Goal: Transaction & Acquisition: Purchase product/service

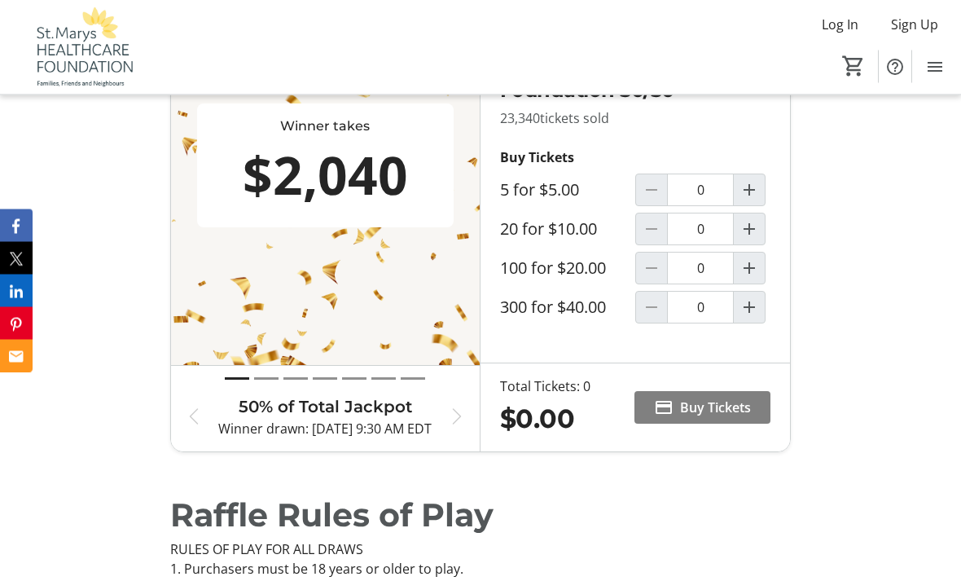
scroll to position [718, 0]
click at [749, 317] on mat-icon "Increment by one" at bounding box center [749, 307] width 20 height 20
type input "1"
click at [703, 416] on span "Buy Tickets" at bounding box center [715, 407] width 71 height 20
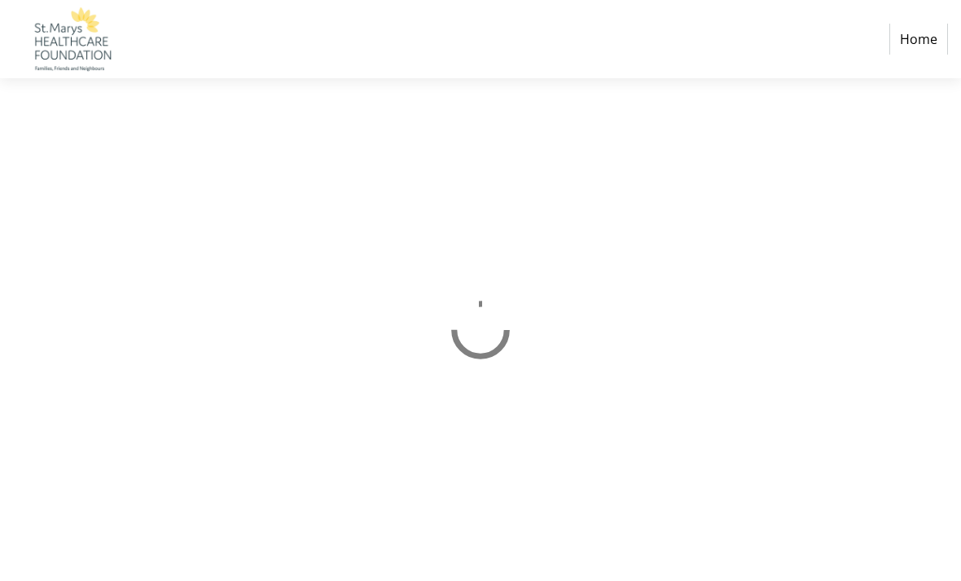
select select "CA"
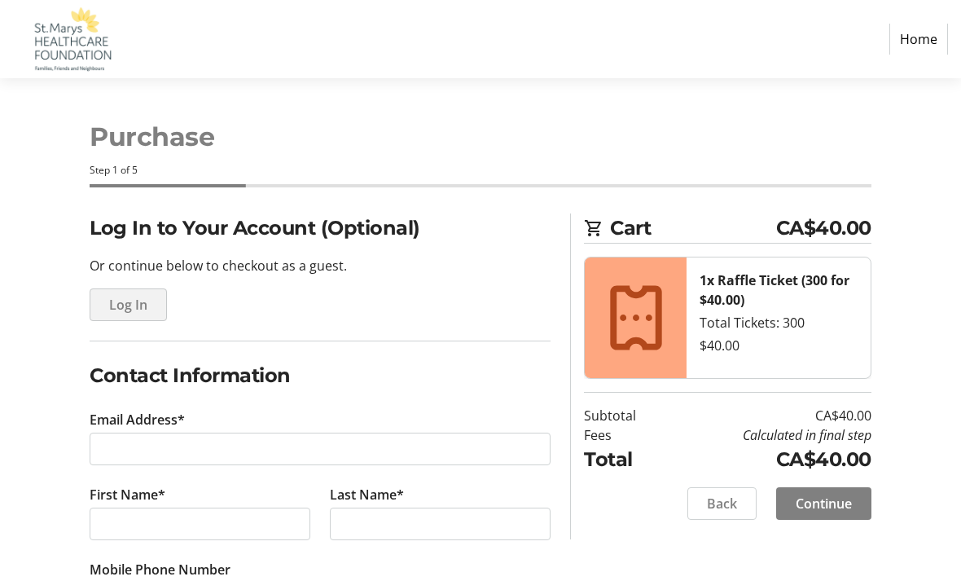
click at [141, 309] on span "Log In" at bounding box center [128, 305] width 38 height 20
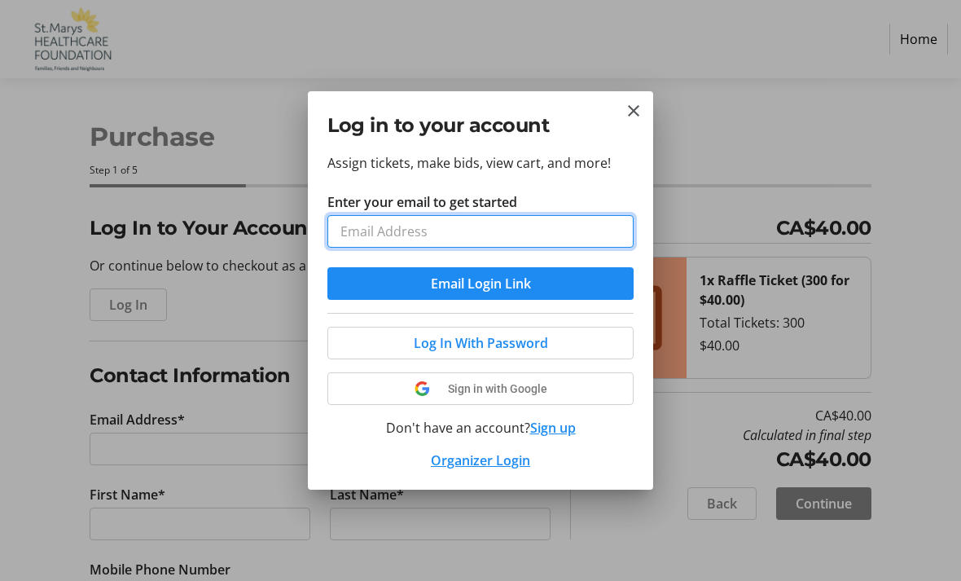
click at [350, 235] on input "Enter your email to get started" at bounding box center [480, 231] width 306 height 33
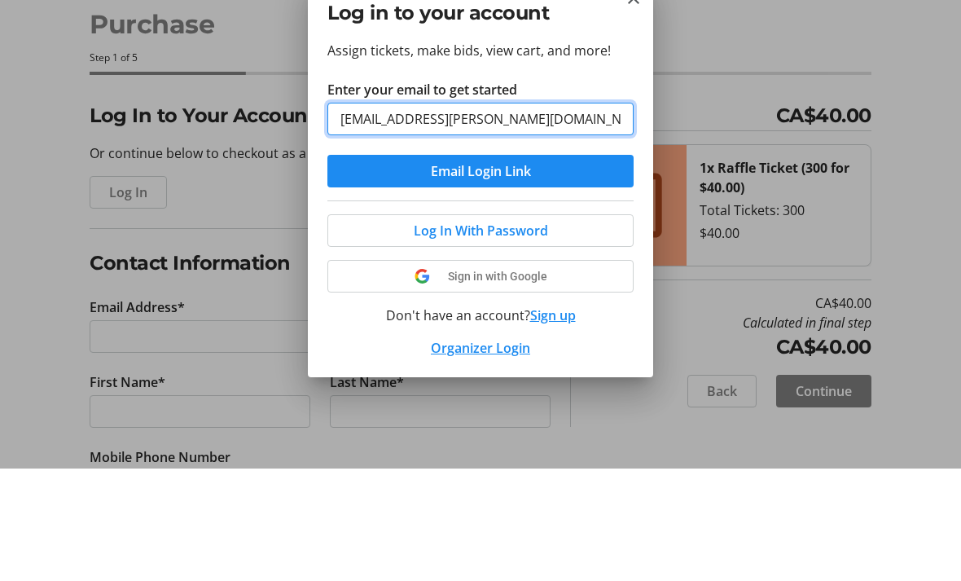
type input "[EMAIL_ADDRESS][PERSON_NAME][DOMAIN_NAME]"
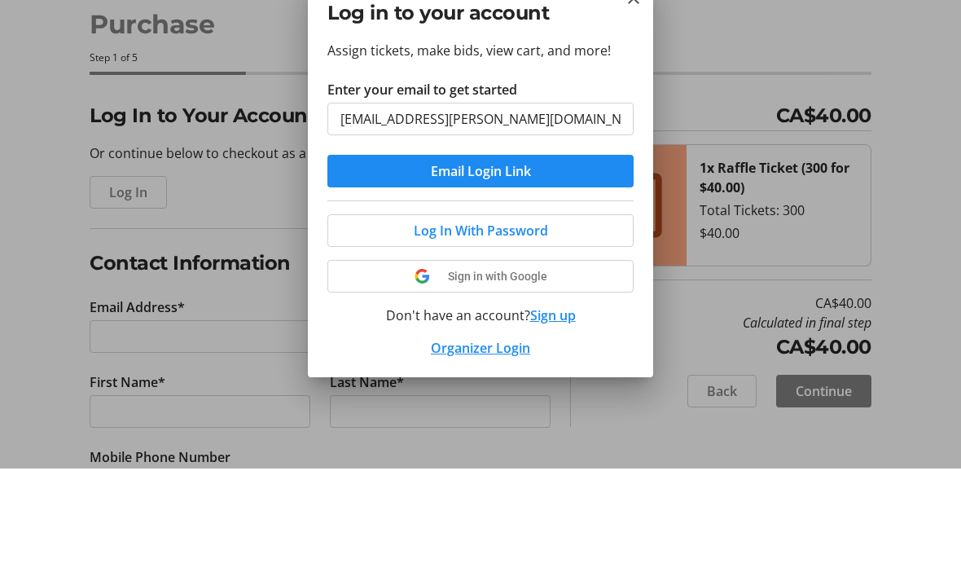
click at [448, 274] on span "Email Login Link" at bounding box center [481, 284] width 100 height 20
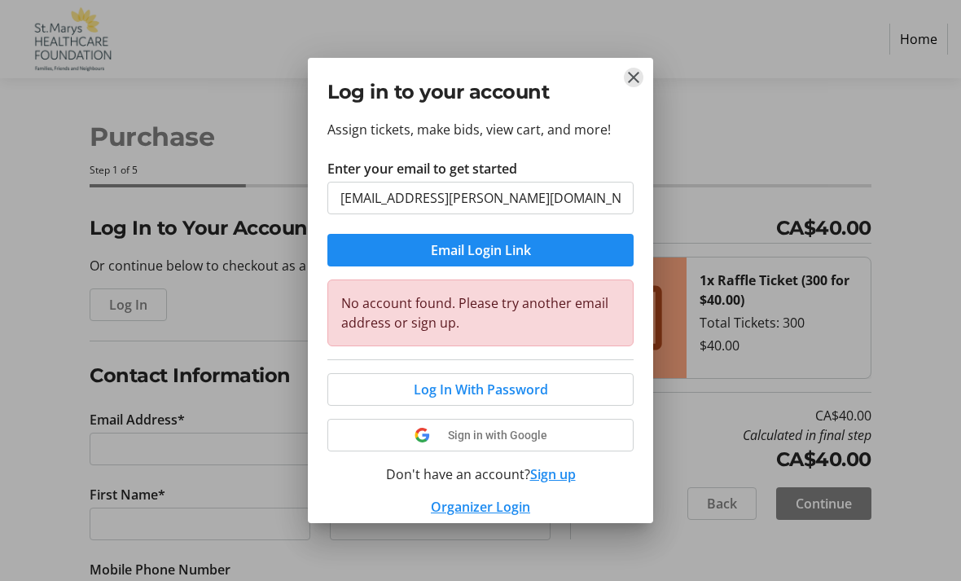
click at [630, 81] on mat-icon "Close" at bounding box center [634, 78] width 20 height 20
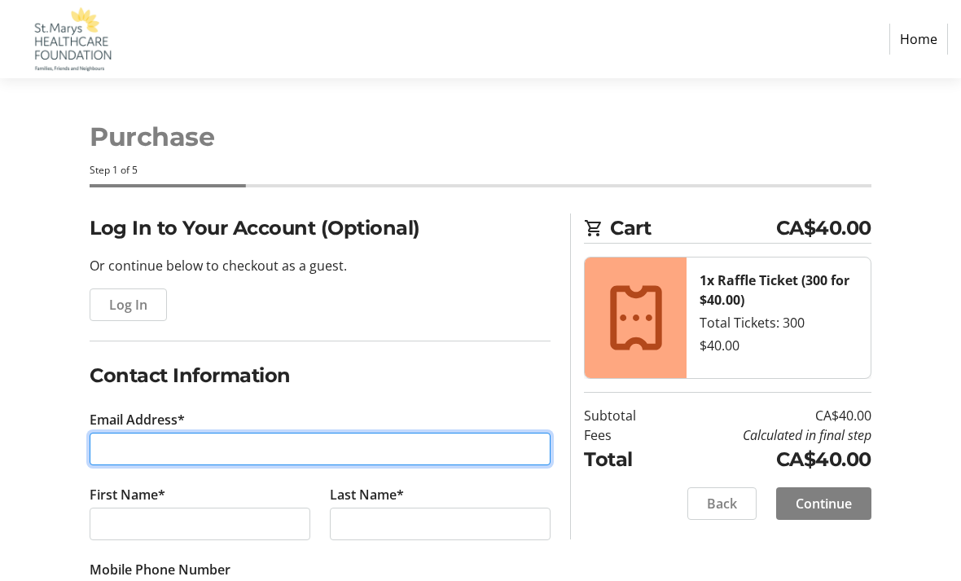
click at [103, 445] on input "Email Address*" at bounding box center [320, 448] width 461 height 33
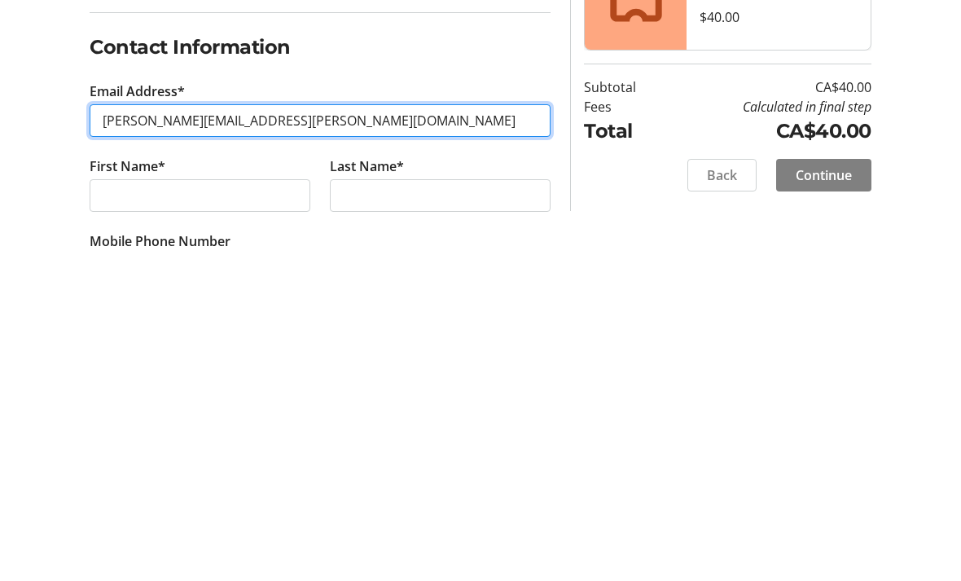
type input "[PERSON_NAME][EMAIL_ADDRESS][PERSON_NAME][DOMAIN_NAME]"
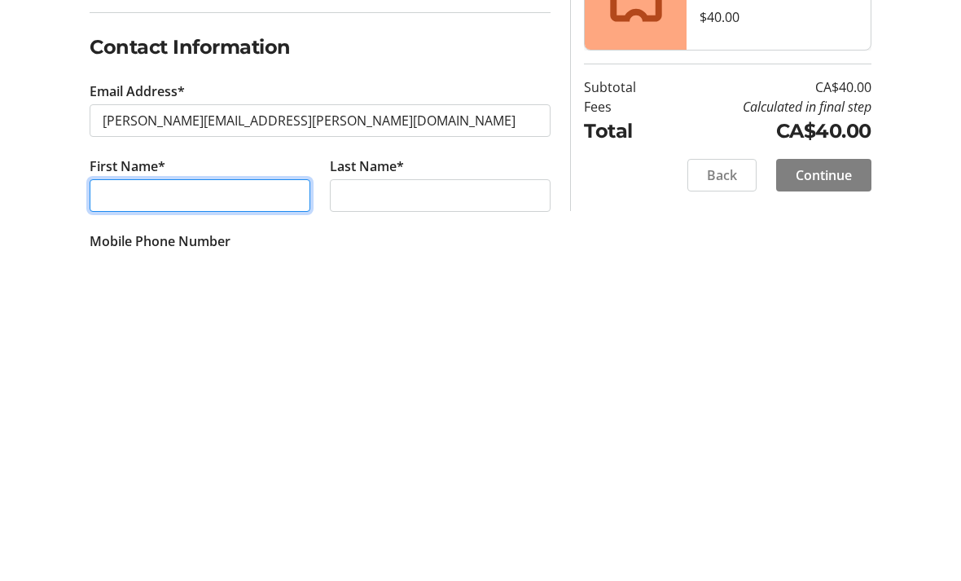
click at [117, 507] on input "First Name*" at bounding box center [200, 523] width 221 height 33
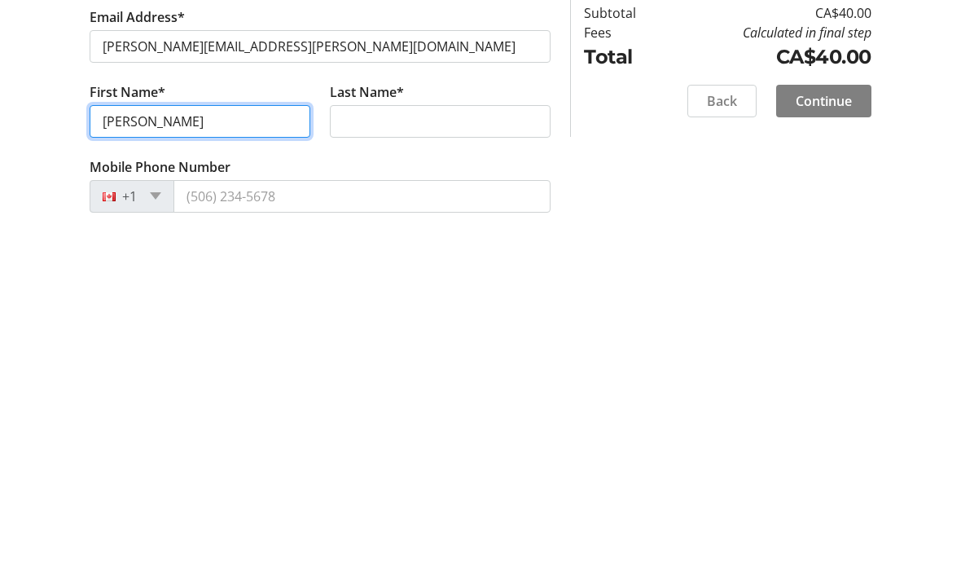
type input "[PERSON_NAME]"
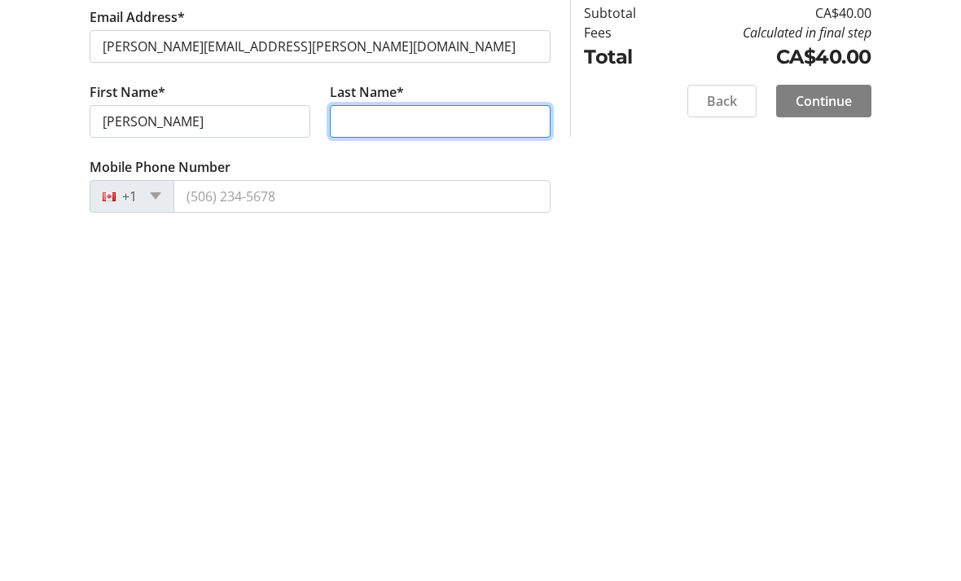
click at [359, 449] on input "Last Name*" at bounding box center [440, 465] width 221 height 33
type input "[PERSON_NAME]"
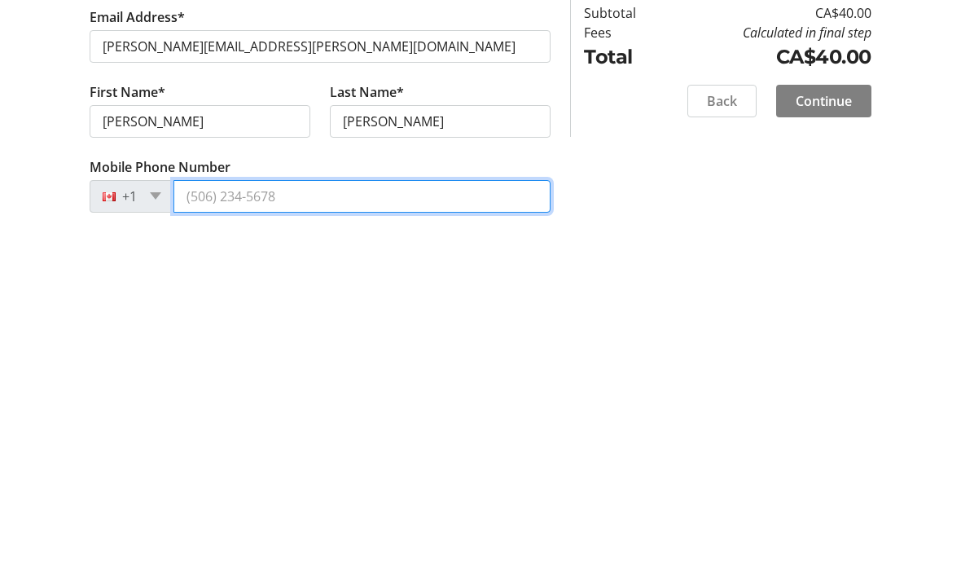
click at [196, 524] on input "Mobile Phone Number" at bounding box center [361, 540] width 377 height 33
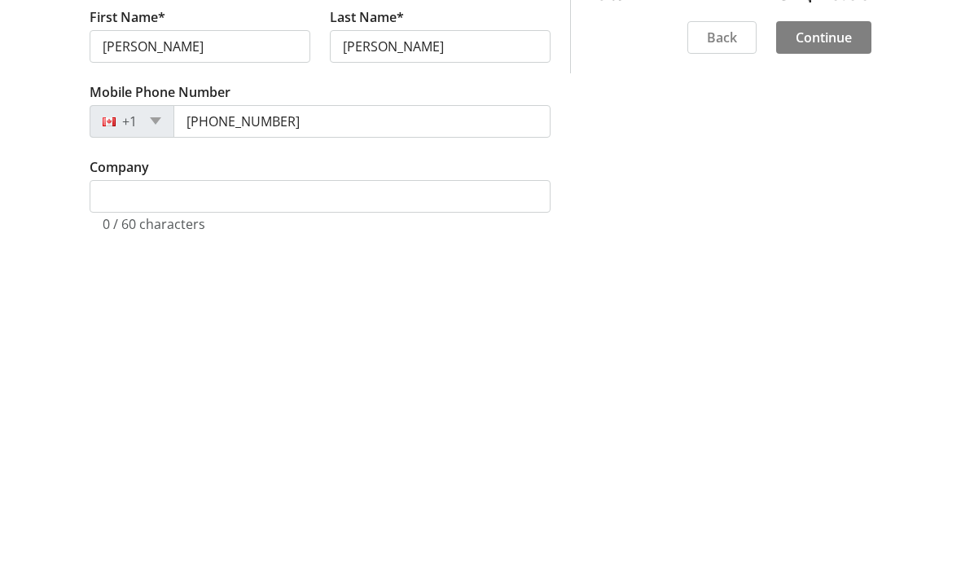
scroll to position [478, 0]
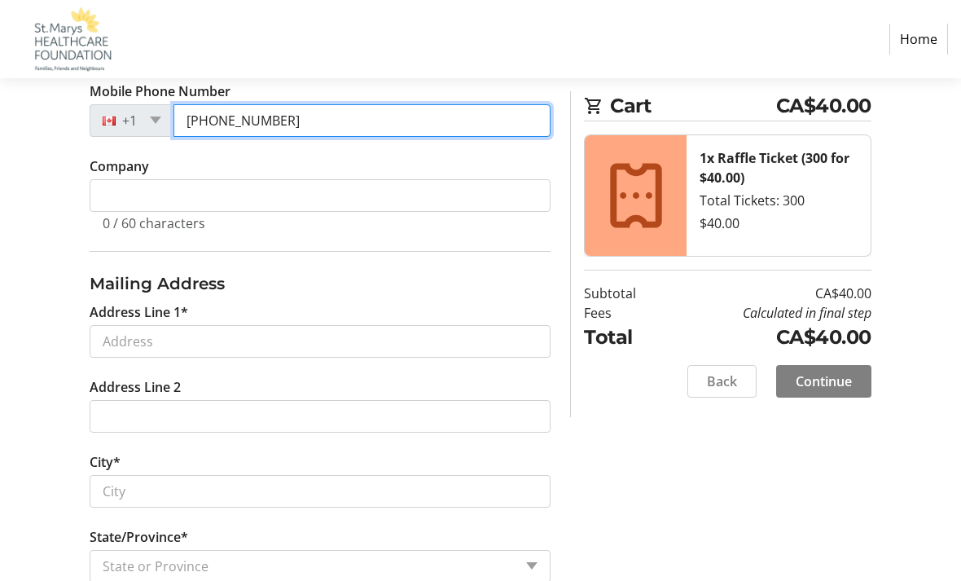
type input "[PHONE_NUMBER]"
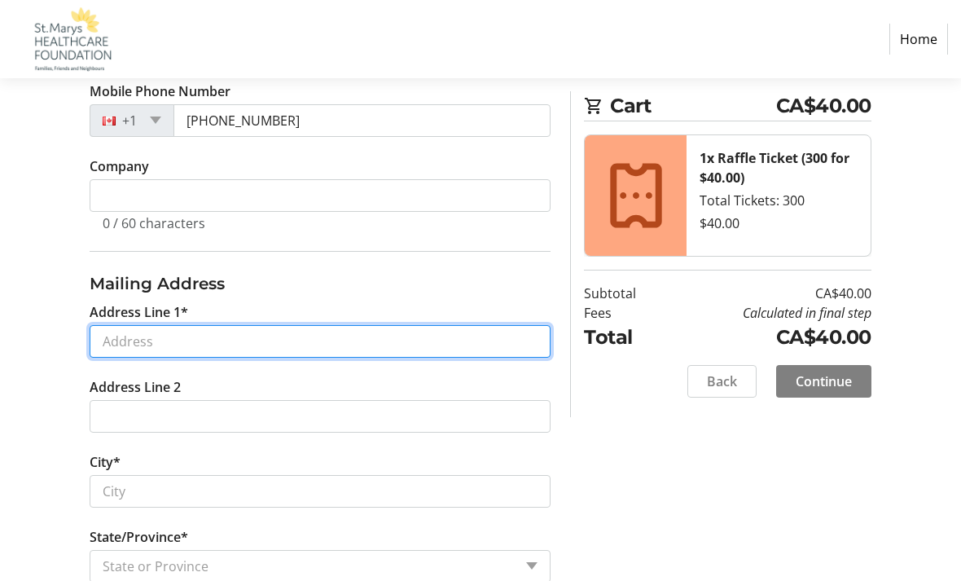
click at [107, 339] on input "Address Line 1*" at bounding box center [320, 341] width 461 height 33
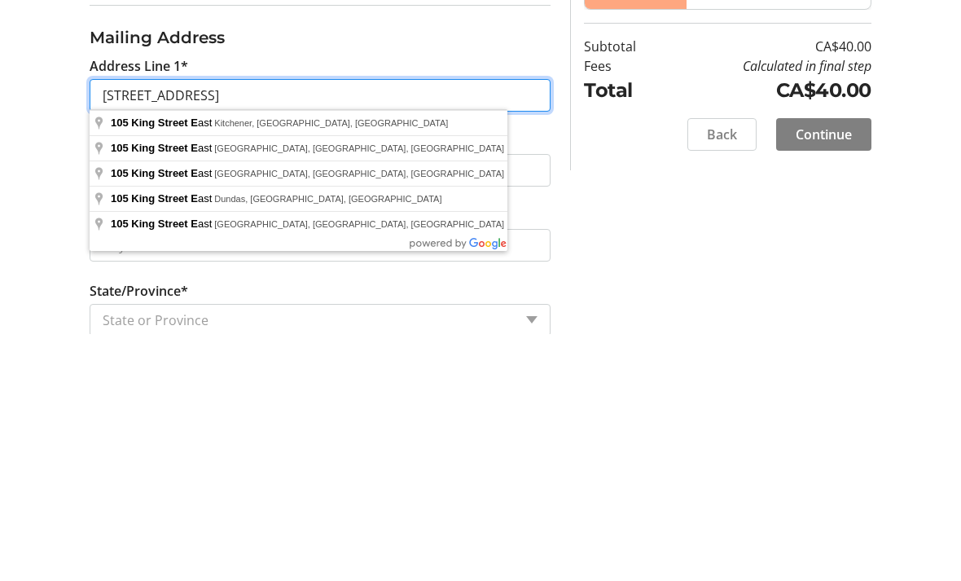
type input "[STREET_ADDRESS]"
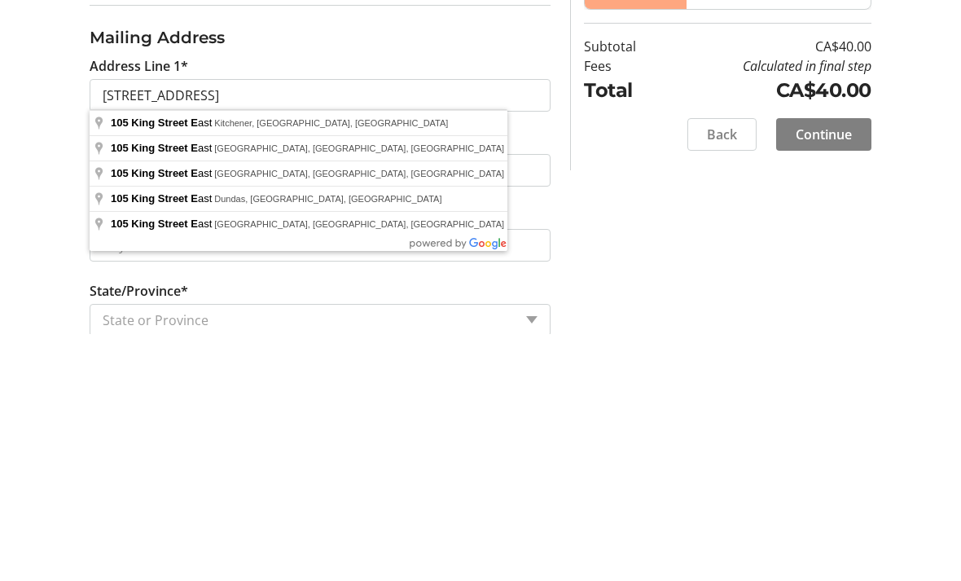
click at [42, 167] on div "Log In to Your Account (Optional) Or continue below to checkout as a guest. Log…" at bounding box center [480, 344] width 961 height 1216
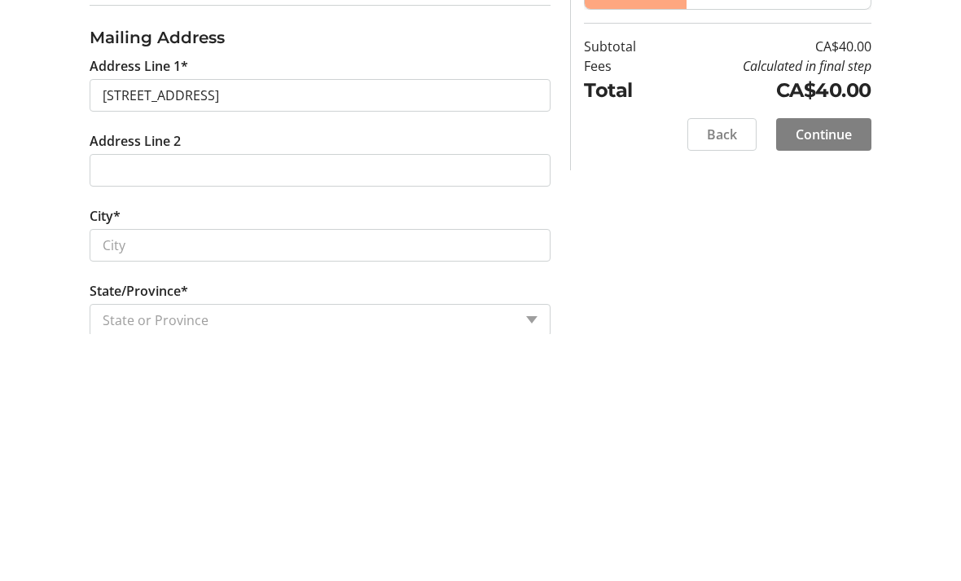
scroll to position [725, 0]
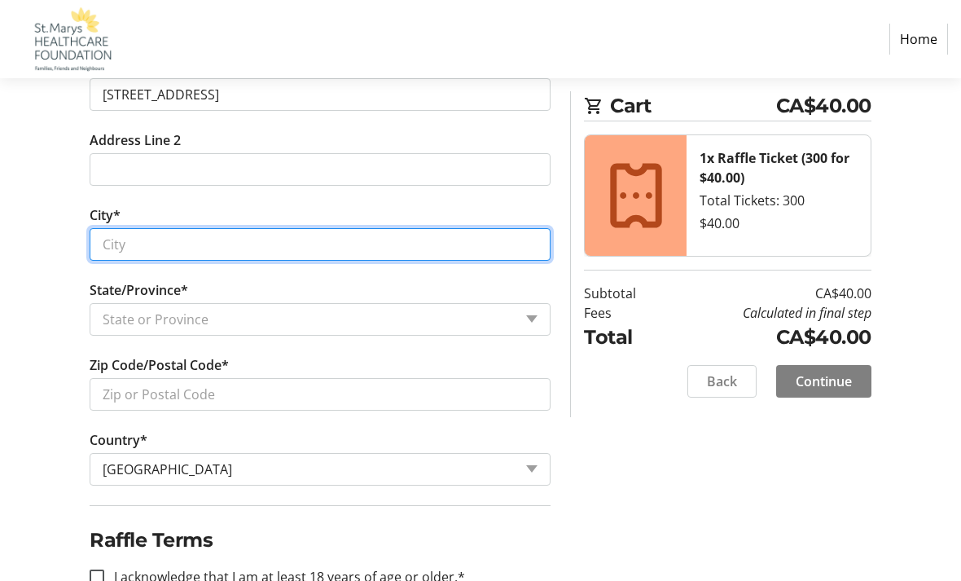
click at [121, 248] on input "City*" at bounding box center [320, 244] width 461 height 33
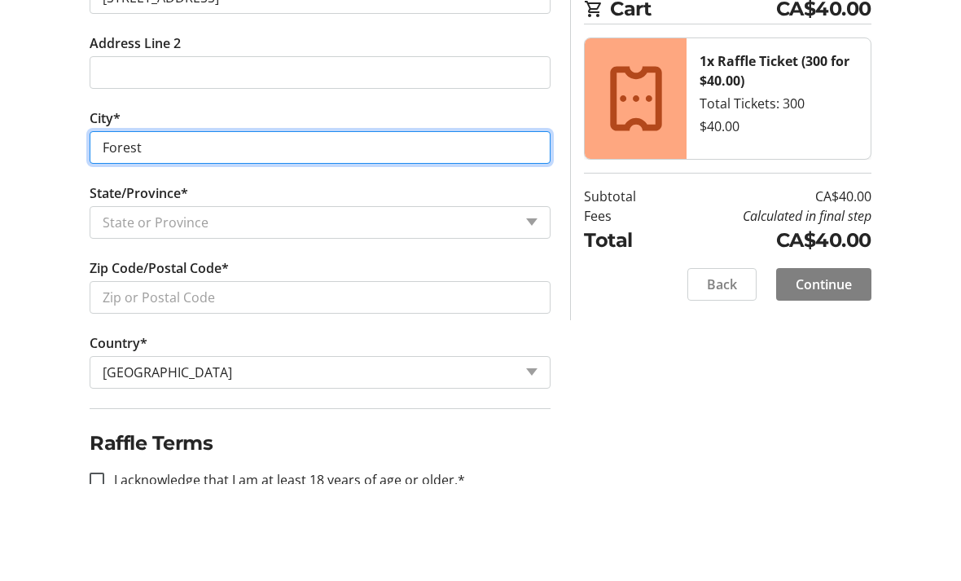
type input "Forest"
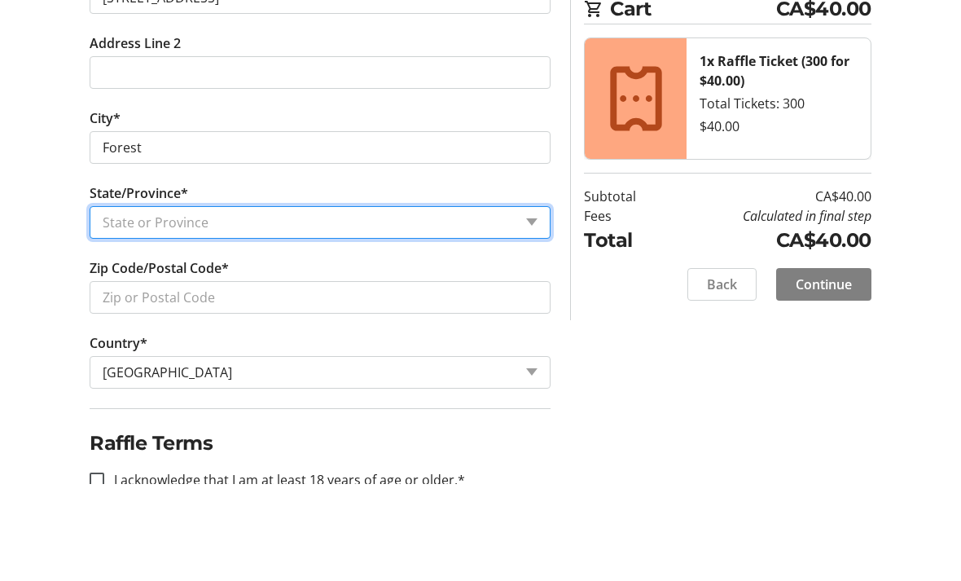
click at [120, 304] on select "State or Province State or Province [GEOGRAPHIC_DATA] [GEOGRAPHIC_DATA] [GEOGRA…" at bounding box center [320, 320] width 461 height 33
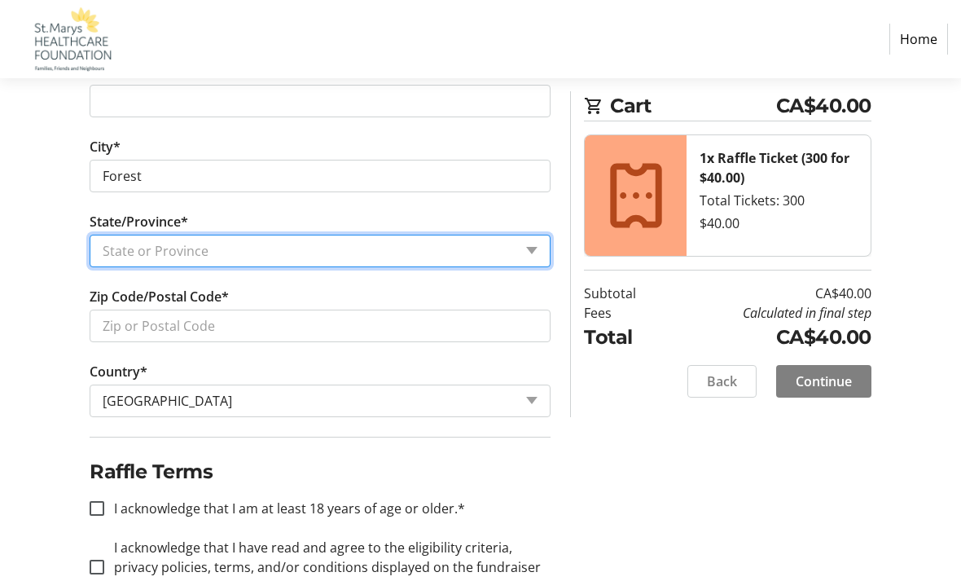
select select "ON"
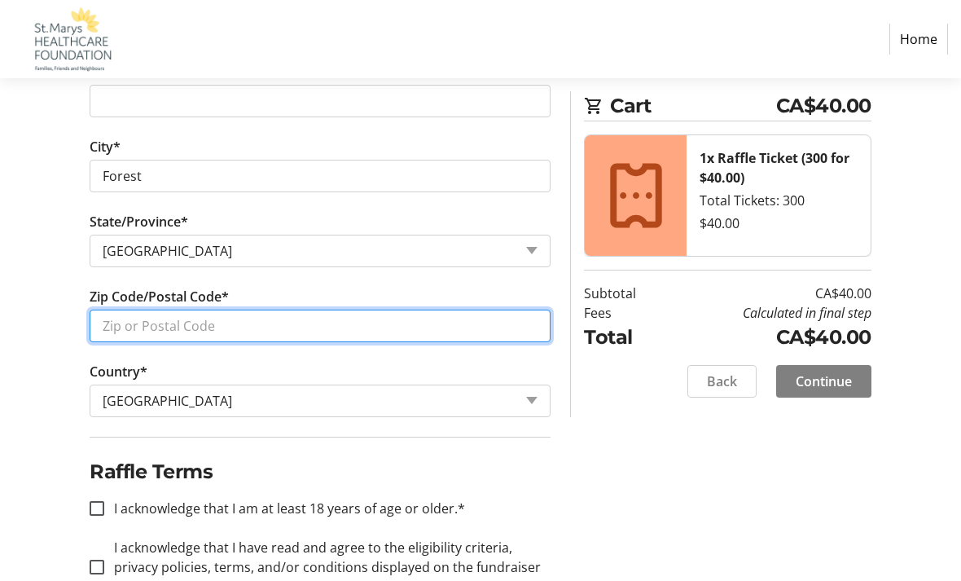
click at [124, 327] on input "Zip Code/Postal Code*" at bounding box center [320, 325] width 461 height 33
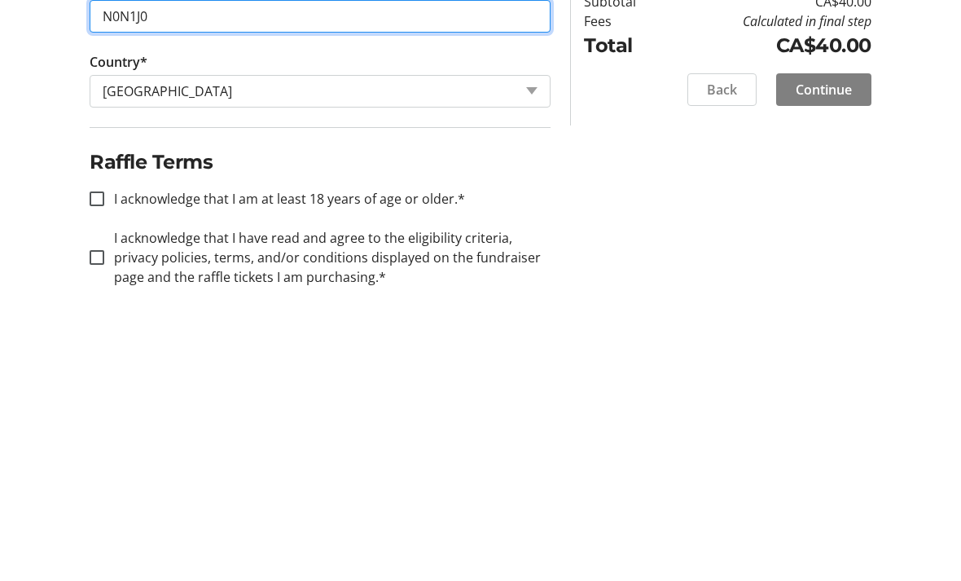
type input "N0N1J0"
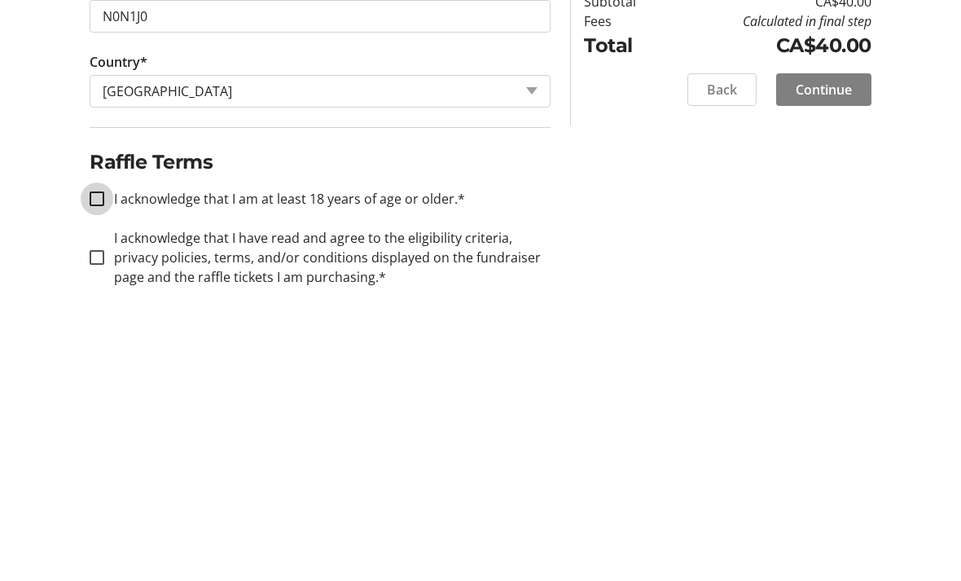
click at [100, 483] on input "I acknowledge that I am at least 18 years of age or older.*" at bounding box center [97, 490] width 15 height 15
checkbox input "true"
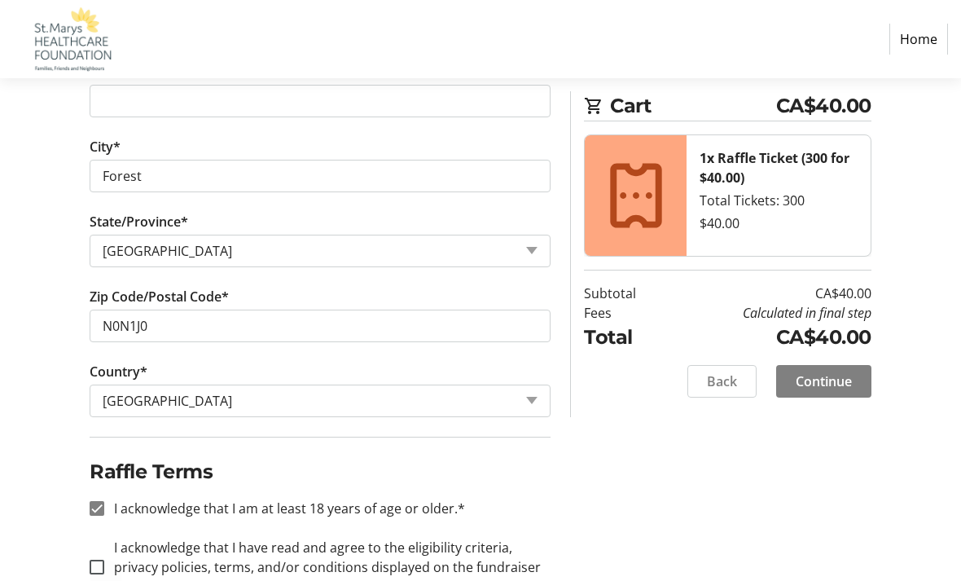
click at [99, 556] on div at bounding box center [96, 566] width 39 height 39
checkbox input "true"
click at [827, 376] on span "Continue" at bounding box center [824, 381] width 56 height 20
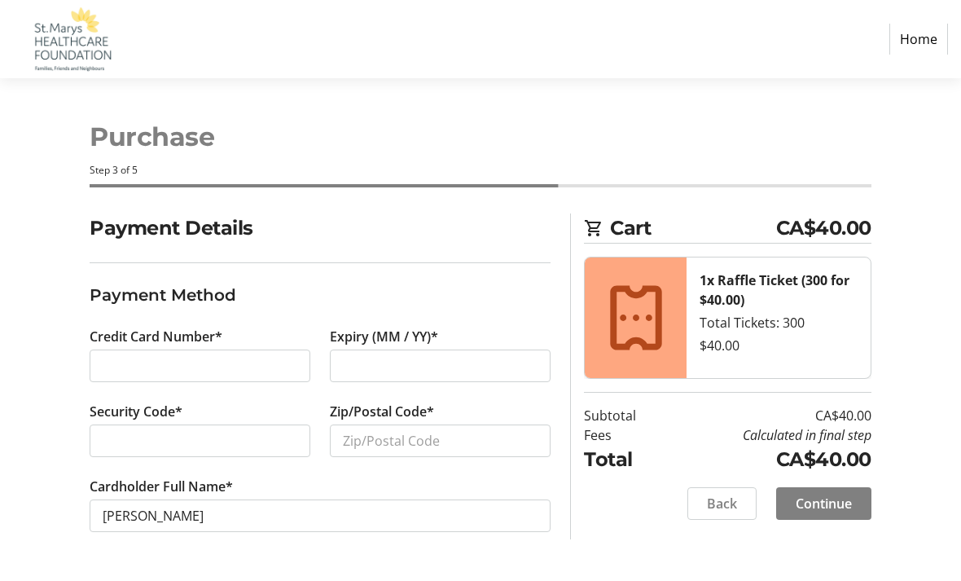
click at [96, 366] on div at bounding box center [200, 365] width 221 height 33
click at [125, 344] on div "Credit Card Number*" at bounding box center [200, 364] width 240 height 75
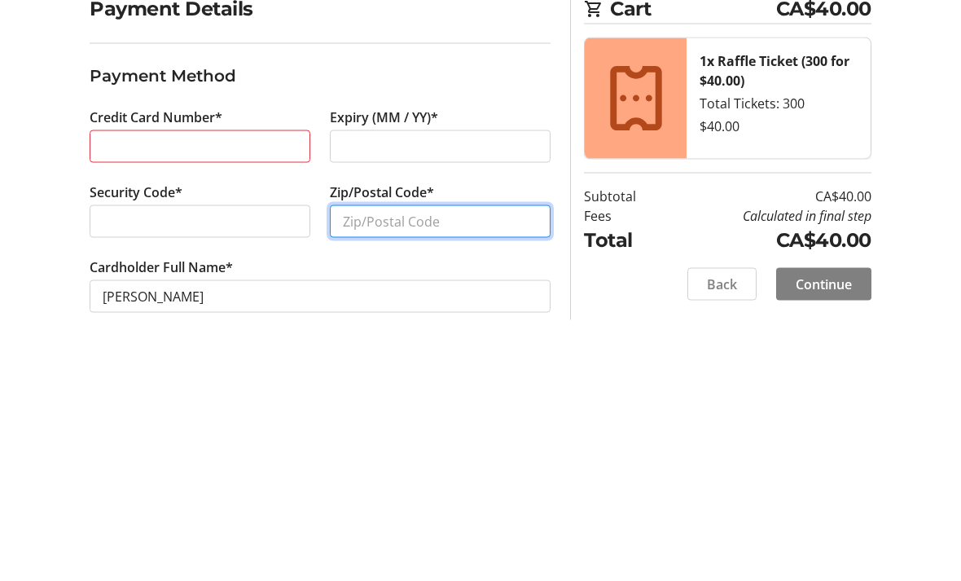
click at [358, 424] on input "Zip/Postal Code*" at bounding box center [440, 440] width 221 height 33
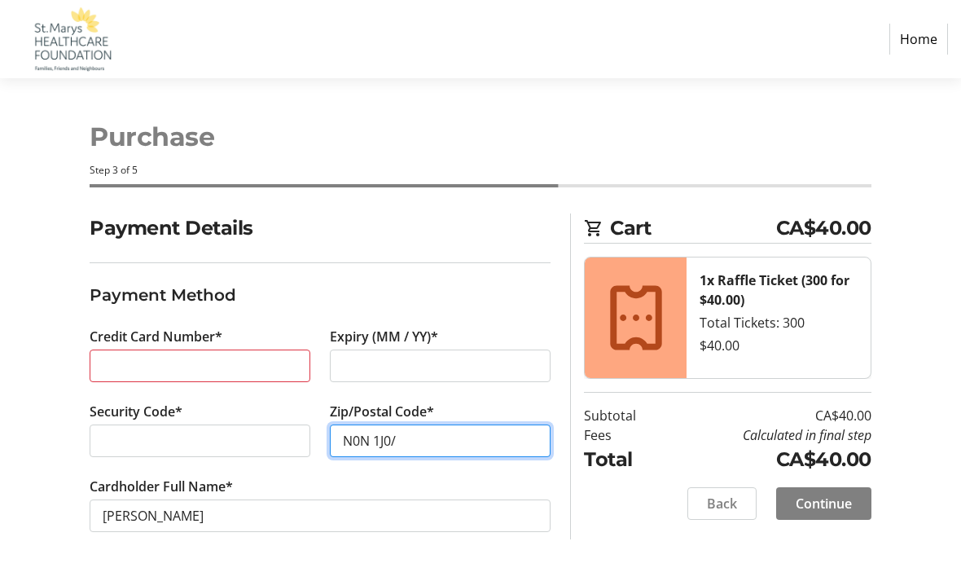
scroll to position [2, 0]
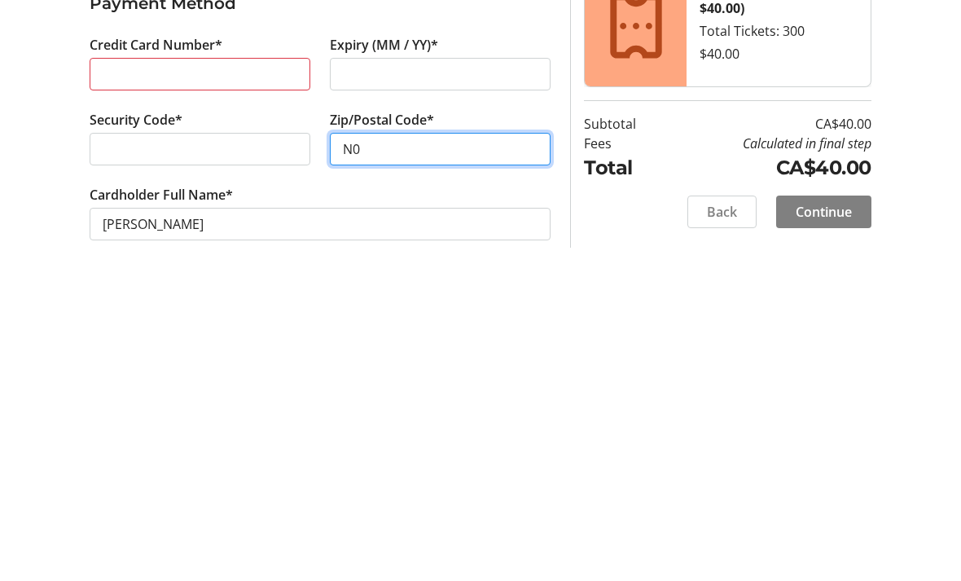
type input "N"
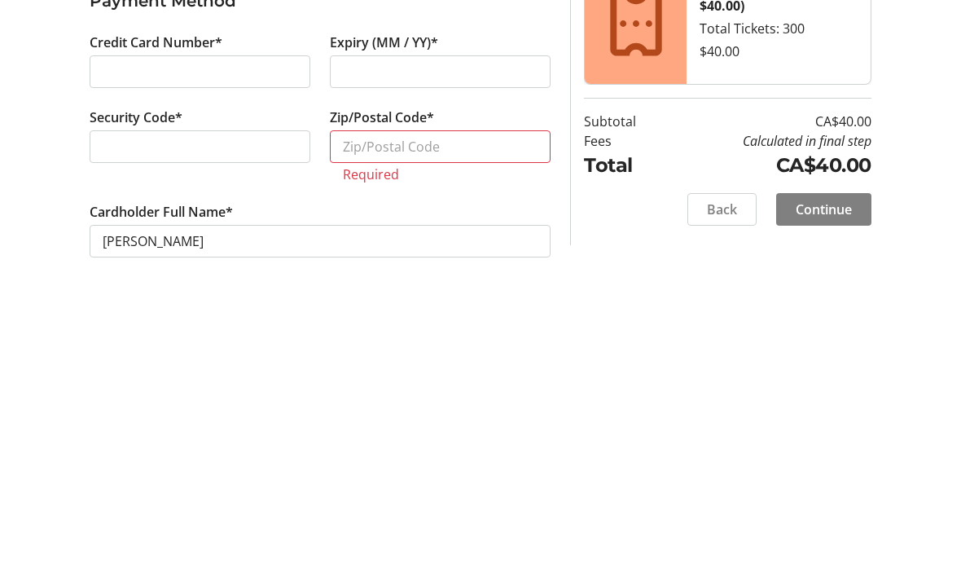
click at [462, 399] on tr-form-field "Zip/Postal Code* Required" at bounding box center [440, 446] width 221 height 94
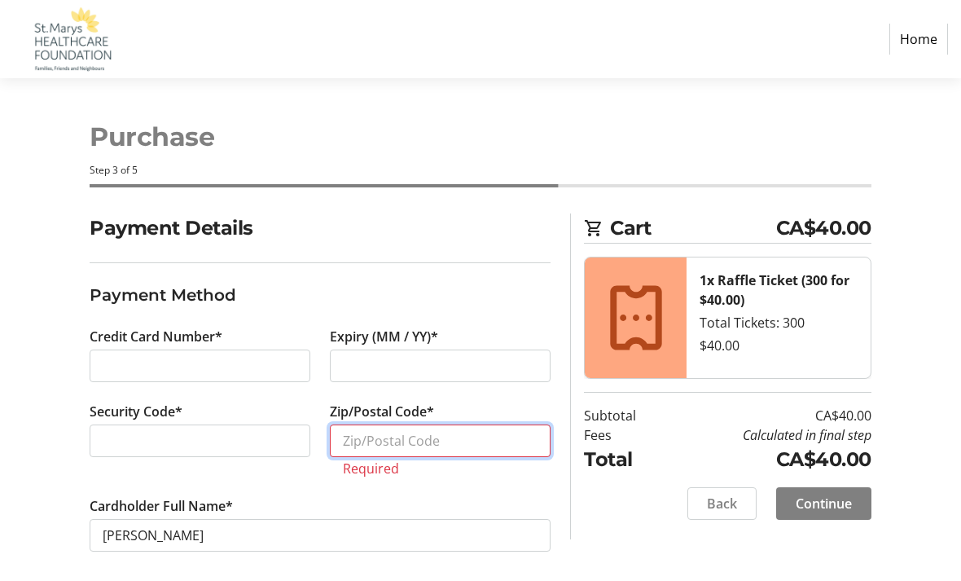
click at [354, 431] on input "Zip/Postal Code*" at bounding box center [440, 440] width 221 height 33
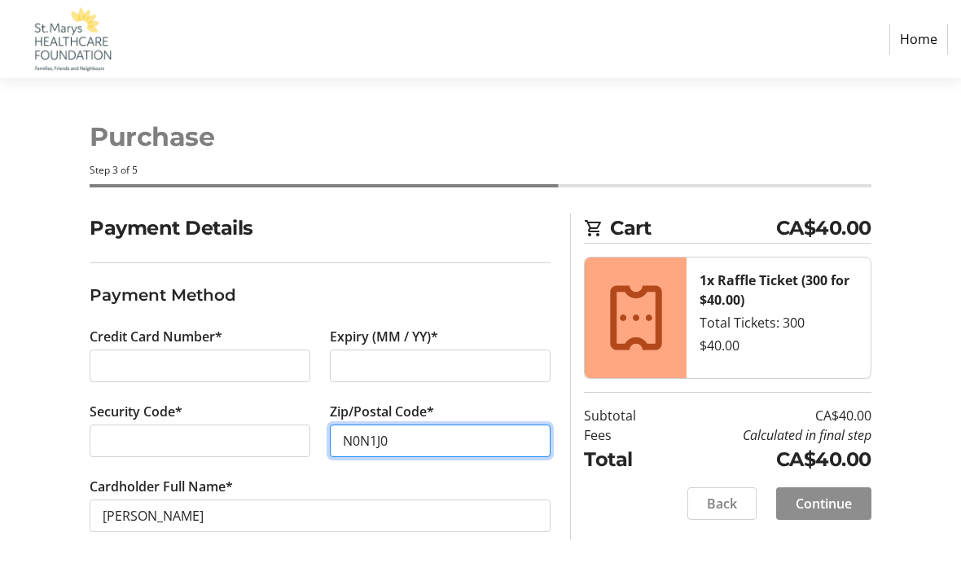
type input "N0N1J0"
click at [827, 494] on span "Continue" at bounding box center [824, 504] width 56 height 20
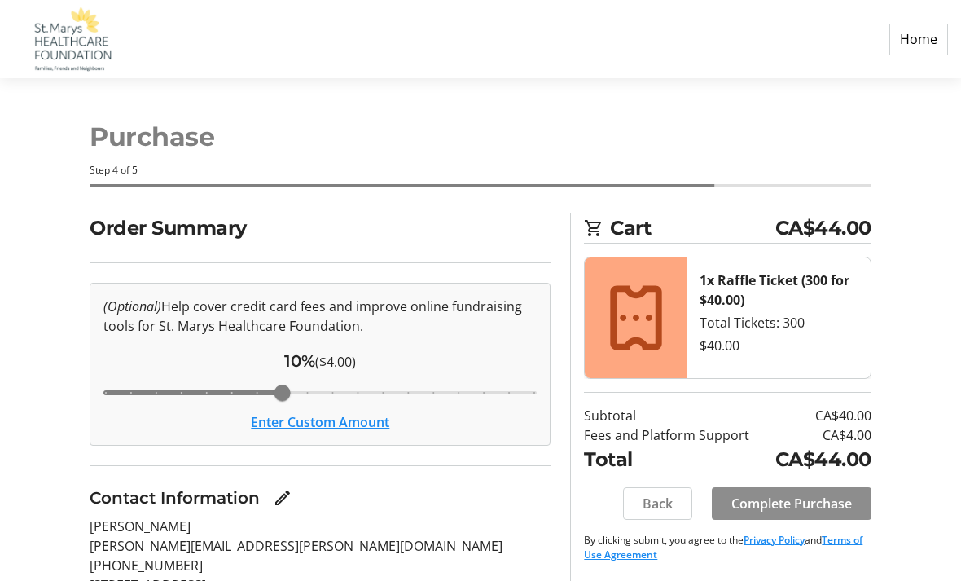
click at [785, 497] on span "Complete Purchase" at bounding box center [791, 504] width 121 height 20
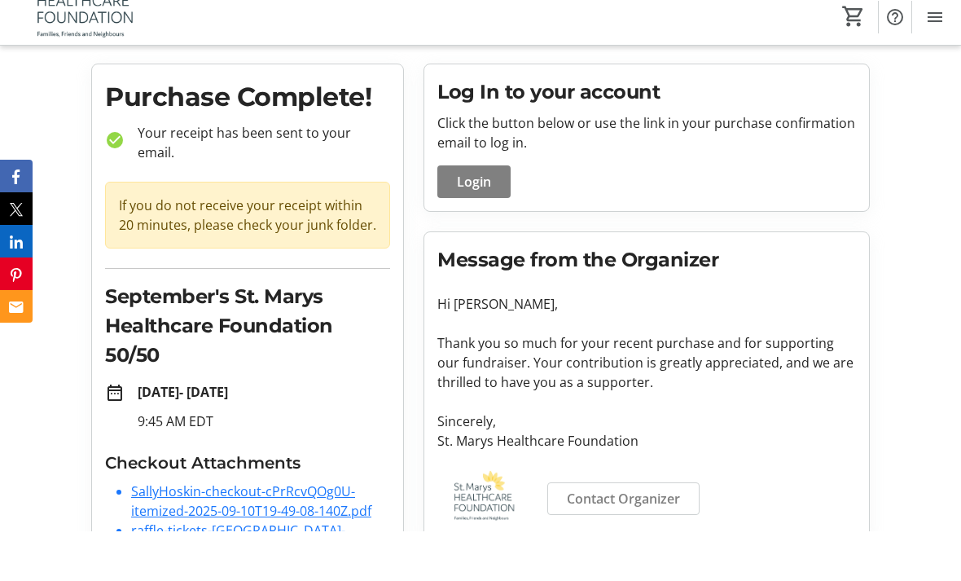
scroll to position [34, 0]
